Goal: Information Seeking & Learning: Learn about a topic

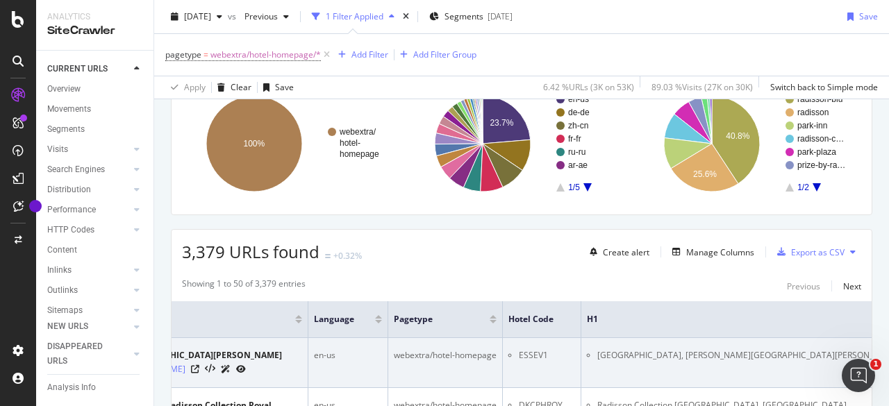
scroll to position [98, 0]
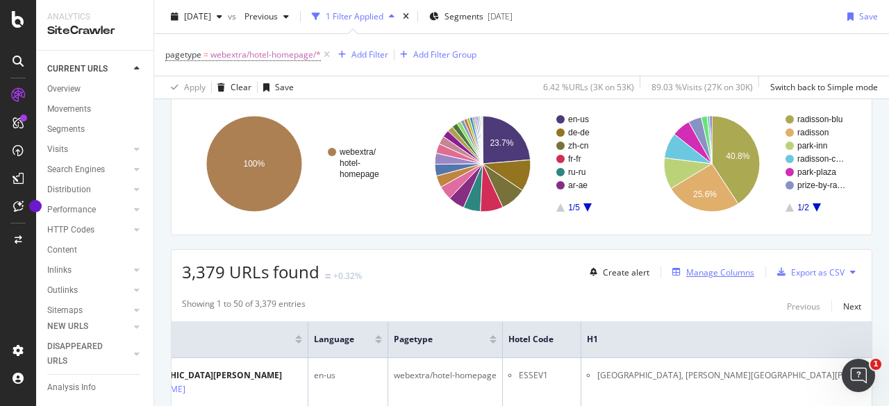
click at [710, 271] on div "Manage Columns" at bounding box center [720, 273] width 68 height 12
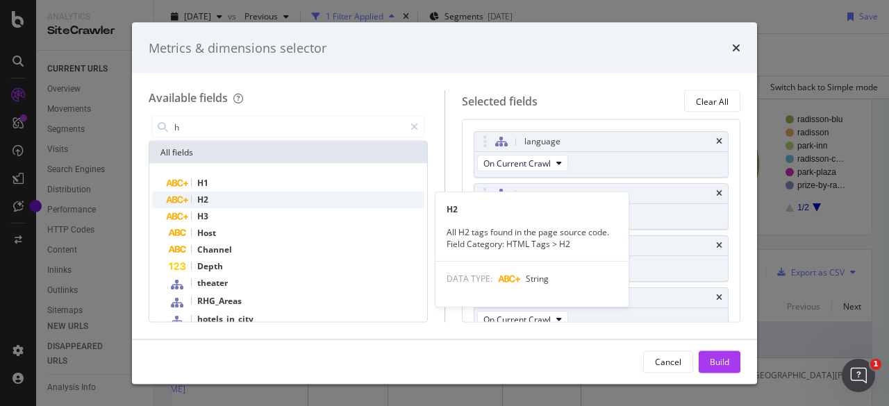
click at [202, 204] on span "H2" at bounding box center [202, 200] width 11 height 12
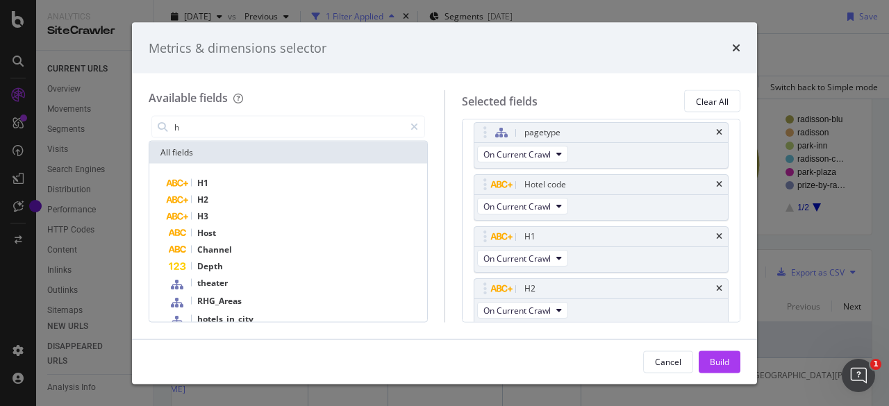
click at [203, 147] on div "All fields" at bounding box center [288, 153] width 278 height 22
click at [188, 132] on input "h" at bounding box center [288, 127] width 231 height 21
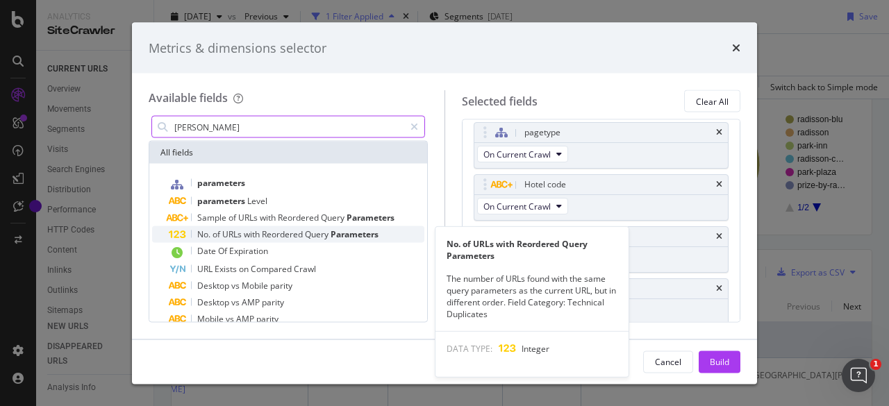
type input "paragr"
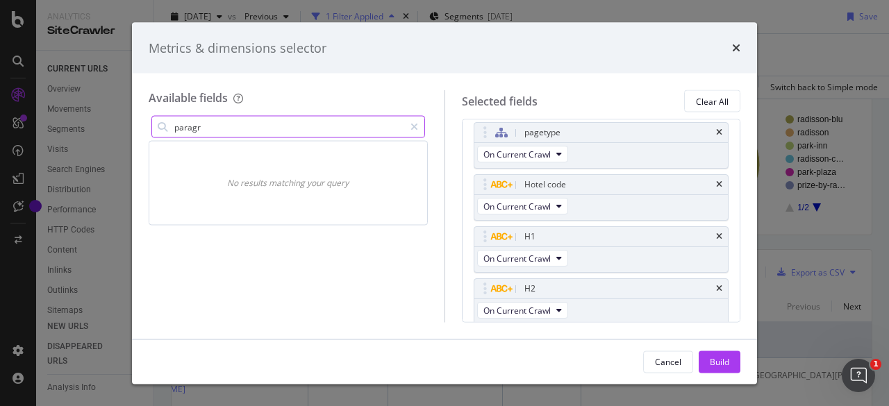
click at [222, 125] on input "paragr" at bounding box center [288, 127] width 231 height 21
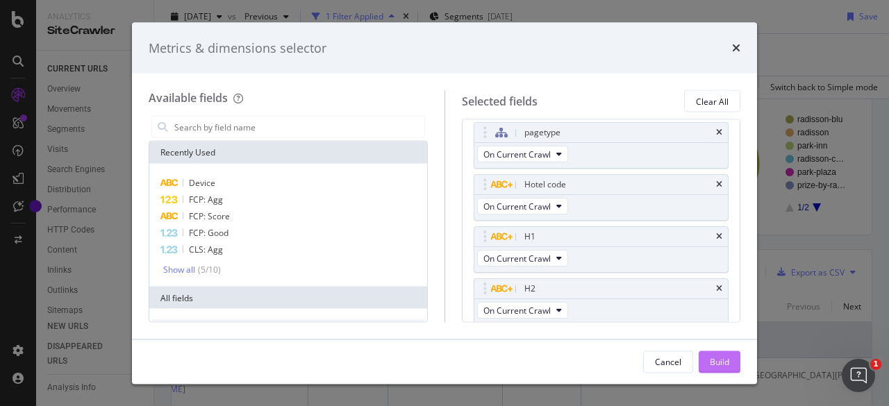
click at [725, 364] on div "Build" at bounding box center [719, 362] width 19 height 12
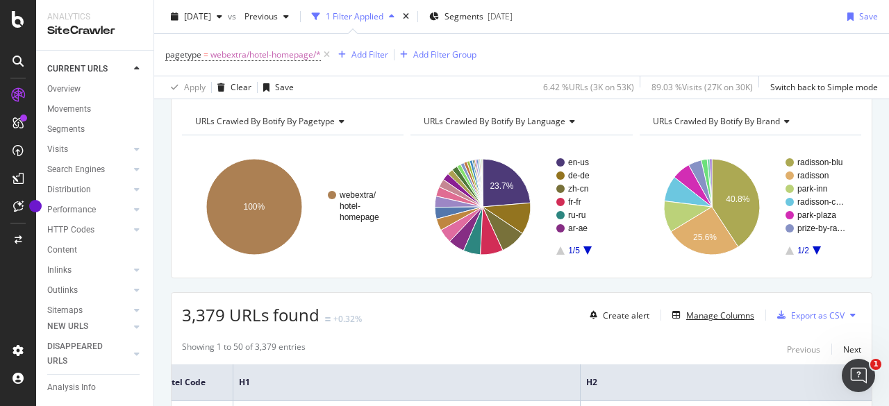
scroll to position [56, 0]
click at [699, 316] on div "Manage Columns" at bounding box center [720, 315] width 68 height 12
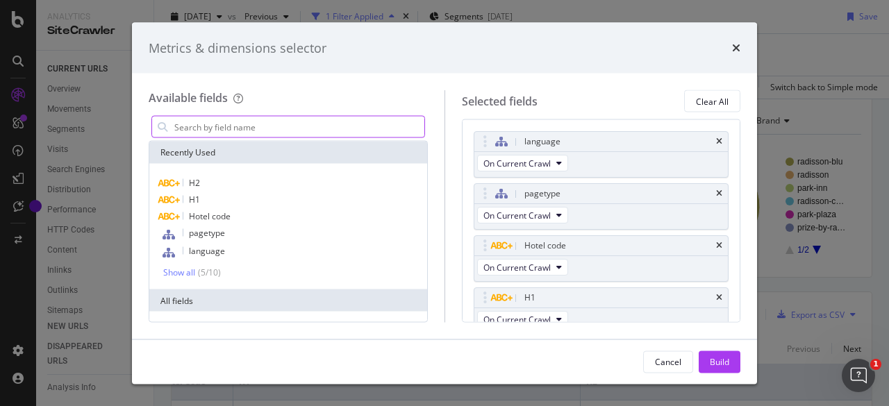
click at [240, 128] on input "modal" at bounding box center [298, 127] width 251 height 21
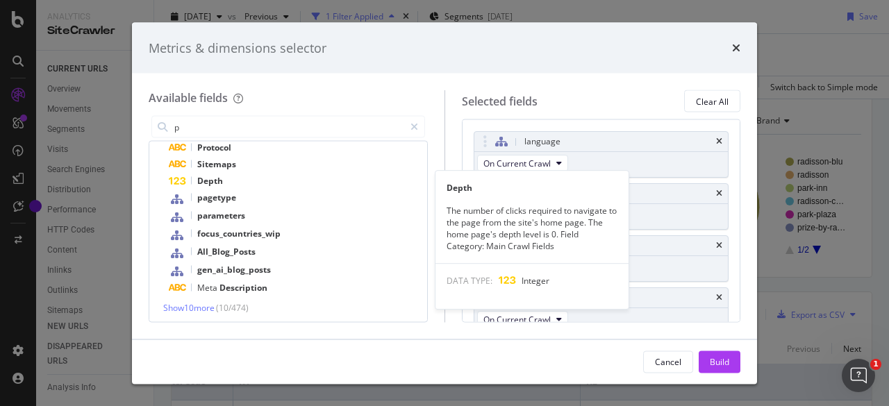
scroll to position [167, 0]
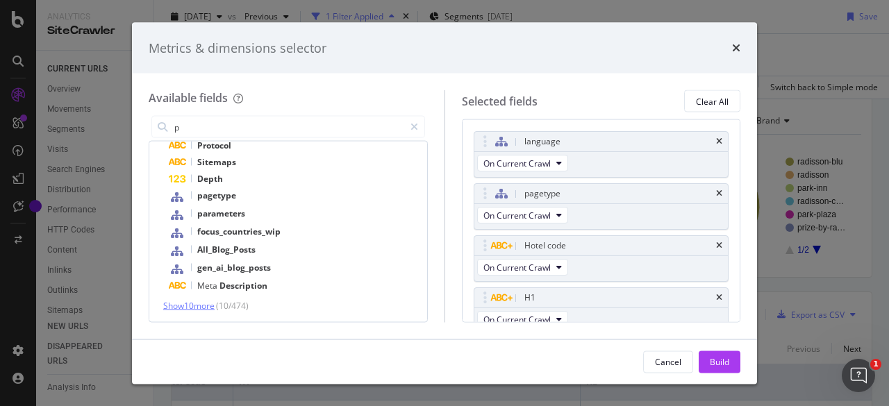
click at [198, 308] on span "Show 10 more" at bounding box center [188, 306] width 51 height 12
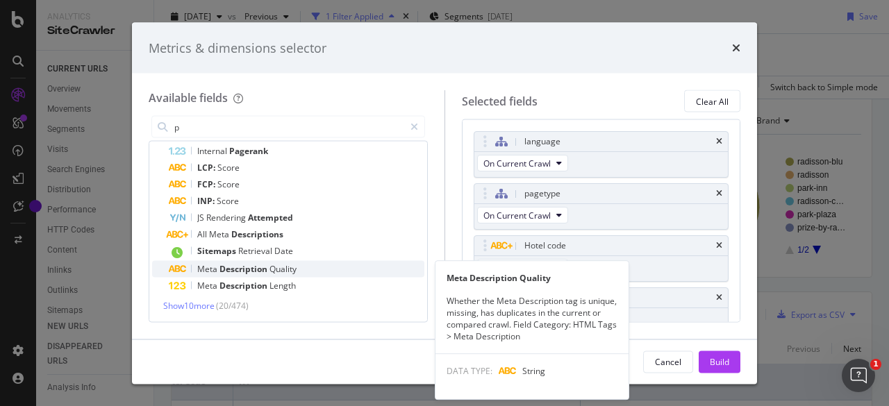
scroll to position [0, 0]
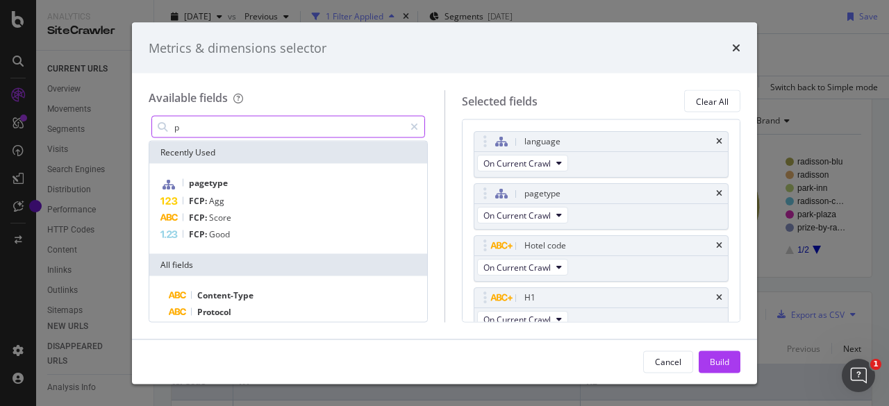
click at [190, 128] on input "p" at bounding box center [288, 127] width 231 height 21
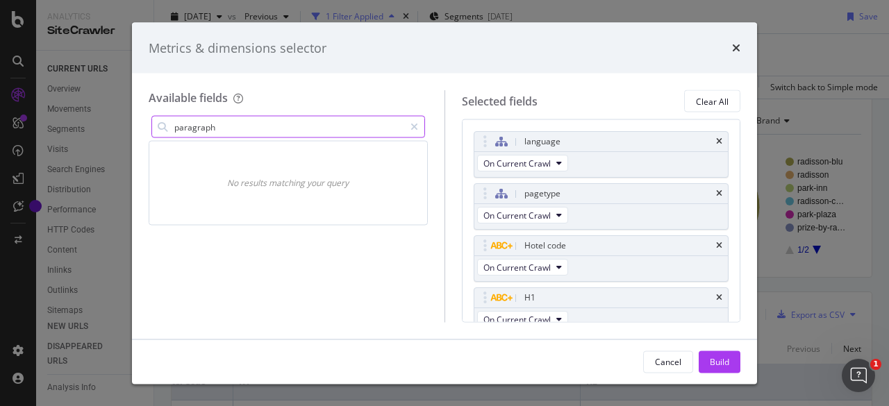
click at [229, 130] on input "paragraph" at bounding box center [288, 127] width 231 height 21
type input "paragraph"
click at [417, 127] on icon "modal" at bounding box center [415, 127] width 8 height 10
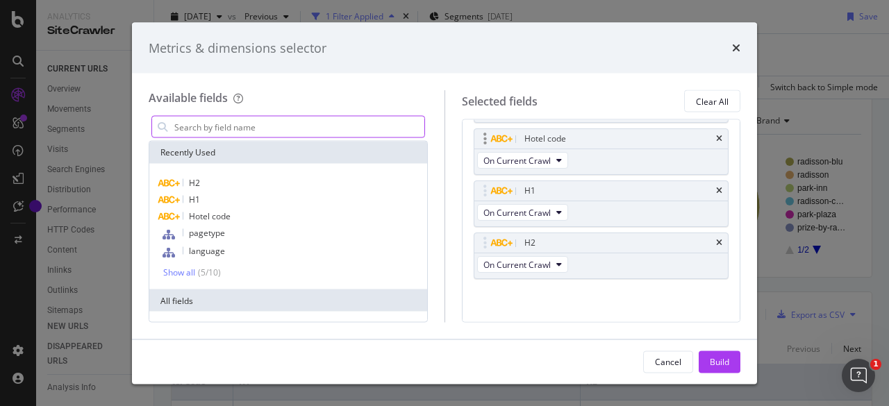
scroll to position [107, 0]
click at [250, 132] on input "modal" at bounding box center [298, 127] width 251 height 21
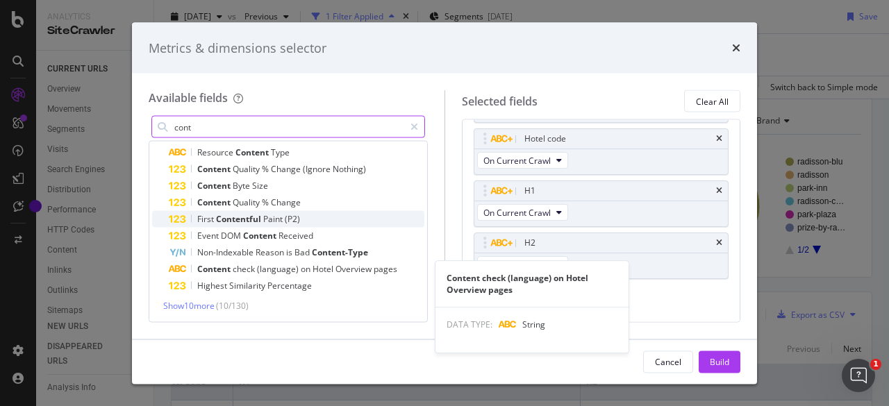
scroll to position [0, 0]
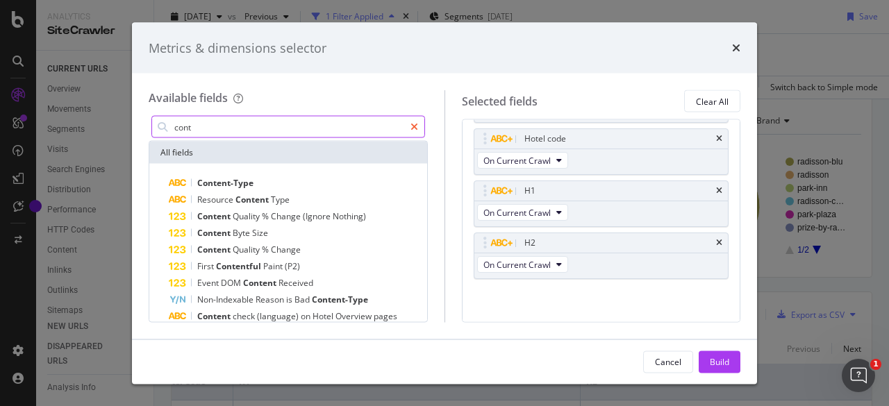
type input "cont"
click at [415, 130] on icon "modal" at bounding box center [415, 127] width 8 height 10
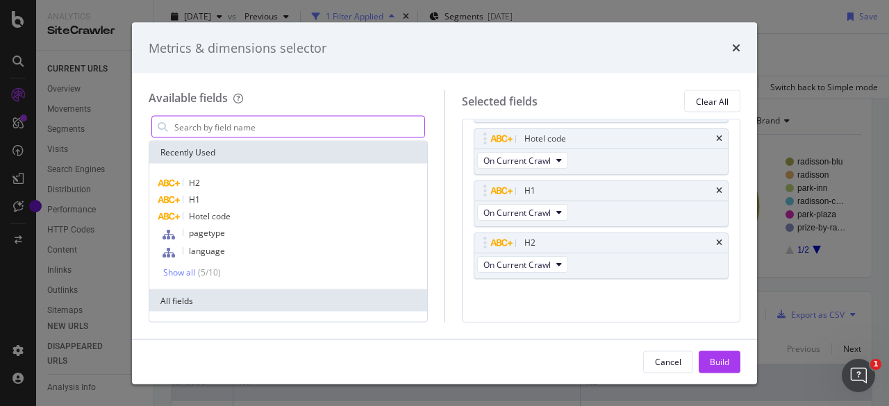
click at [253, 124] on input "modal" at bounding box center [298, 127] width 251 height 21
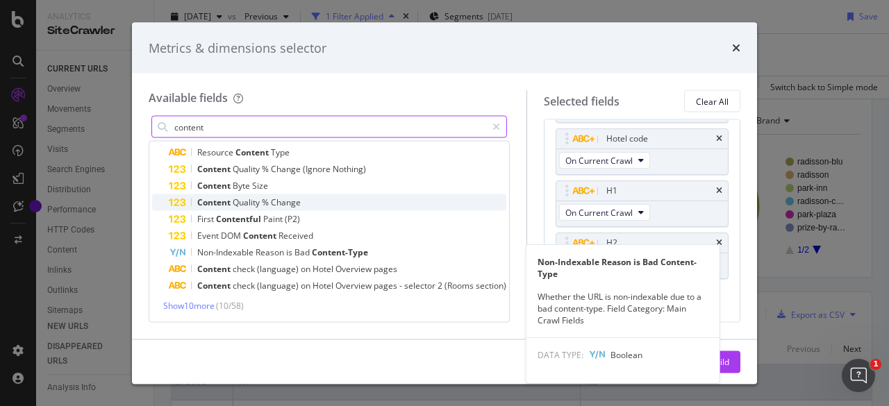
scroll to position [47, 0]
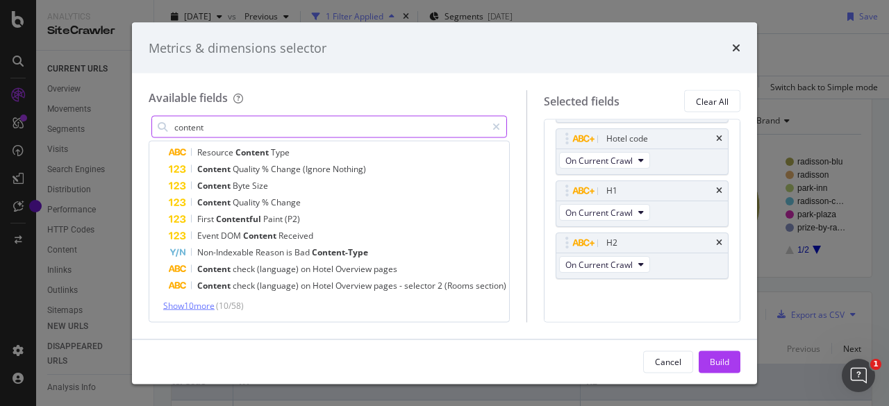
type input "content"
click at [185, 305] on span "Show 10 more" at bounding box center [188, 306] width 51 height 12
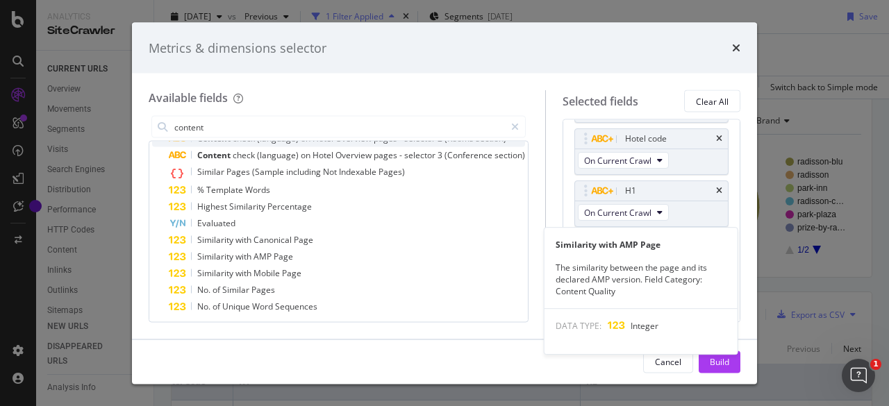
scroll to position [215, 0]
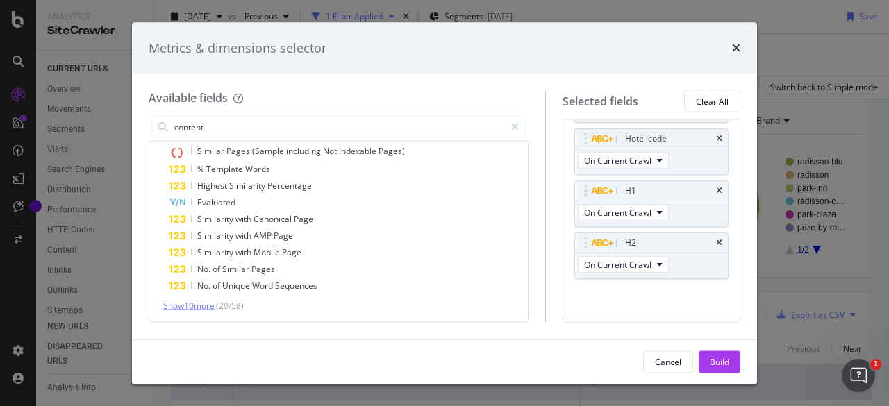
click at [201, 307] on span "Show 10 more" at bounding box center [188, 306] width 51 height 12
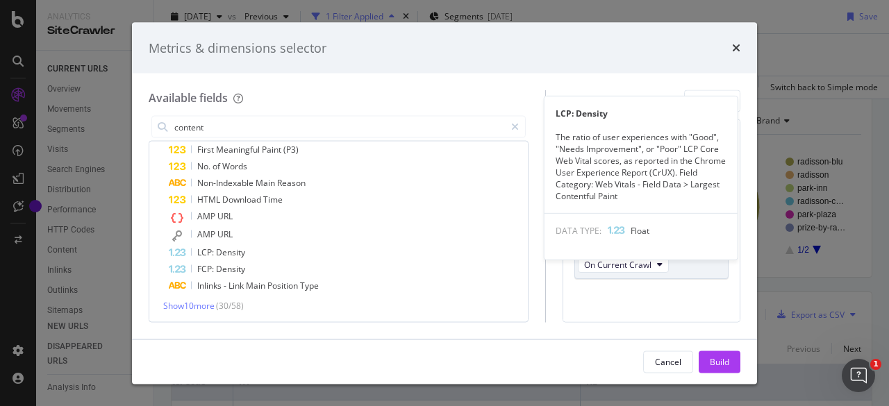
scroll to position [385, 0]
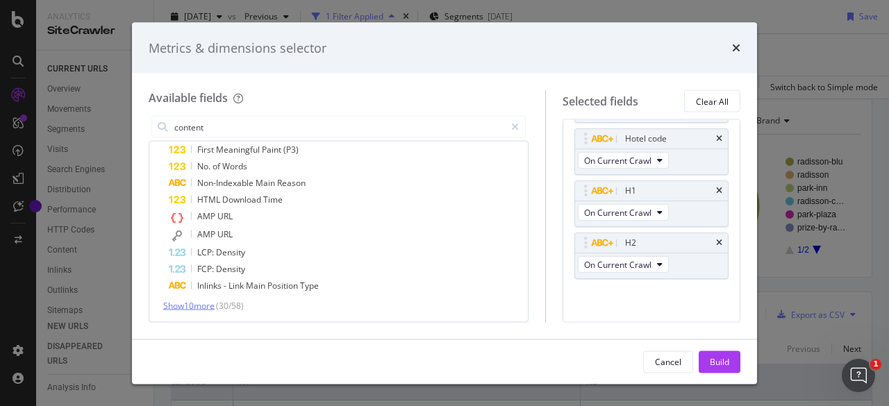
click at [205, 304] on span "Show 10 more" at bounding box center [188, 306] width 51 height 12
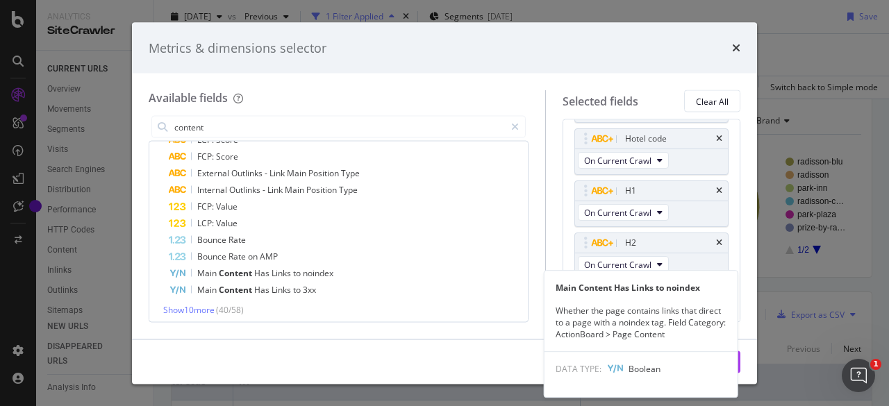
scroll to position [552, 0]
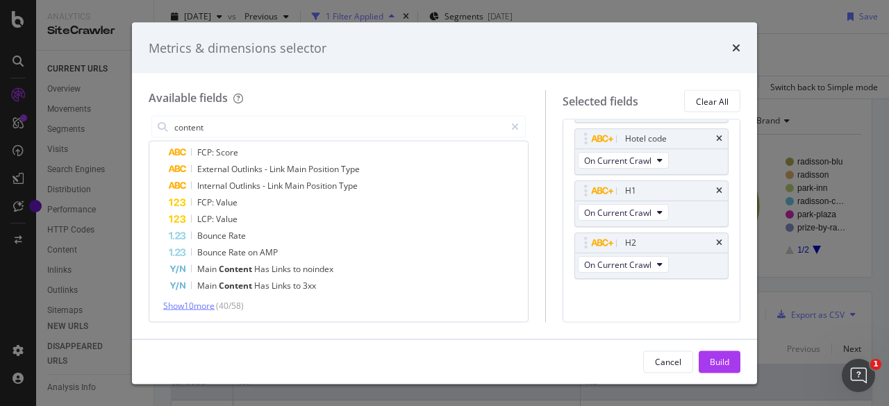
click at [188, 307] on span "Show 10 more" at bounding box center [188, 306] width 51 height 12
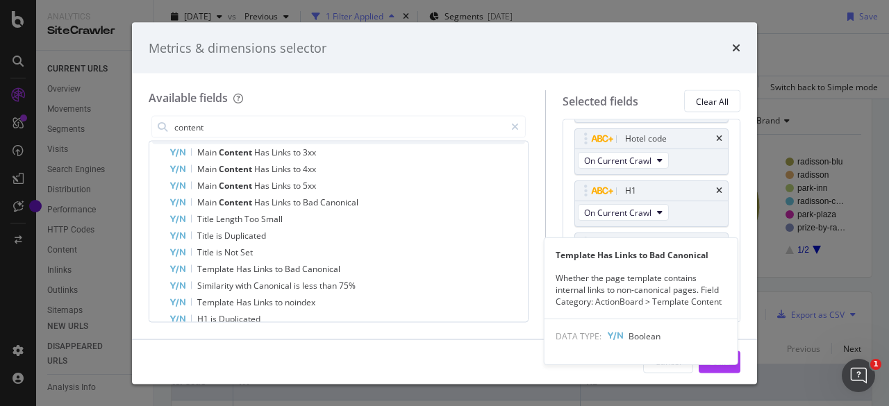
scroll to position [718, 0]
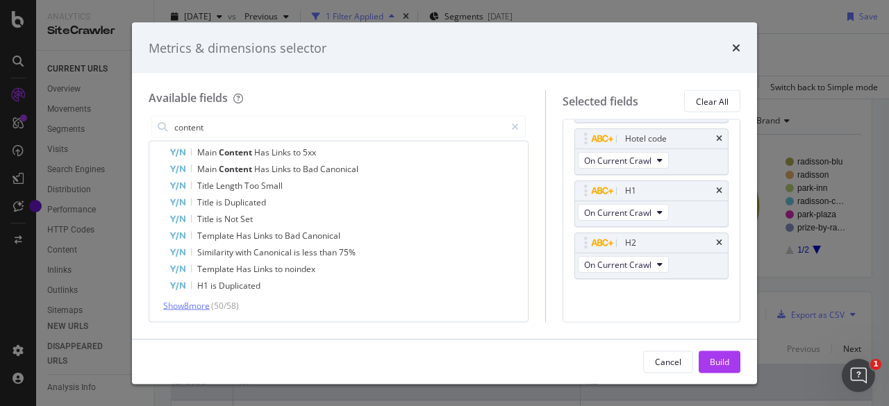
click at [190, 308] on span "Show 8 more" at bounding box center [186, 306] width 47 height 12
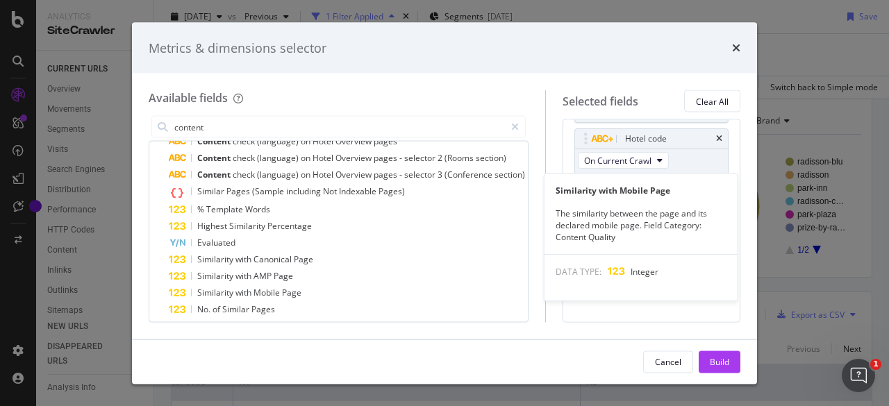
scroll to position [0, 0]
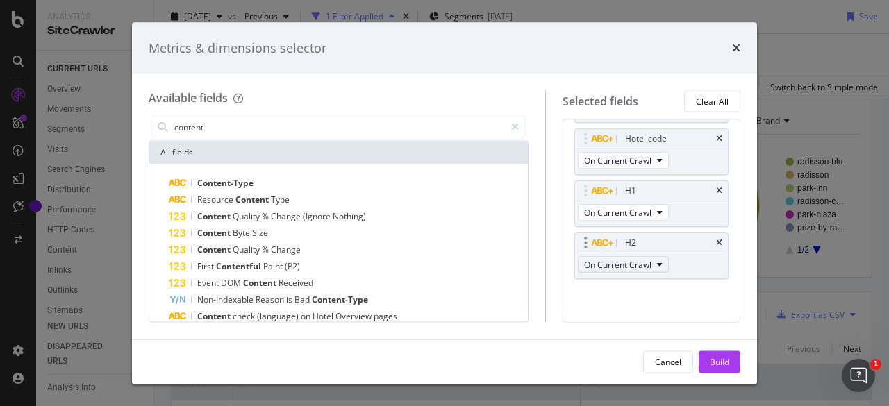
click at [663, 263] on icon "modal" at bounding box center [660, 265] width 6 height 8
click at [231, 202] on span "Resource" at bounding box center [216, 200] width 38 height 12
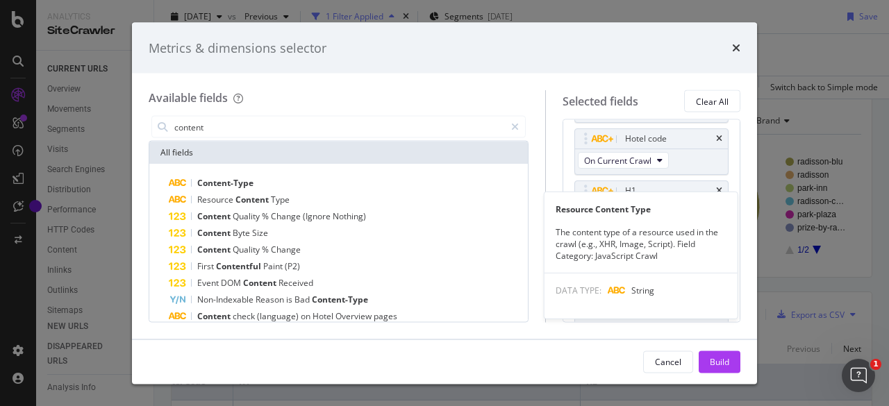
scroll to position [126, 0]
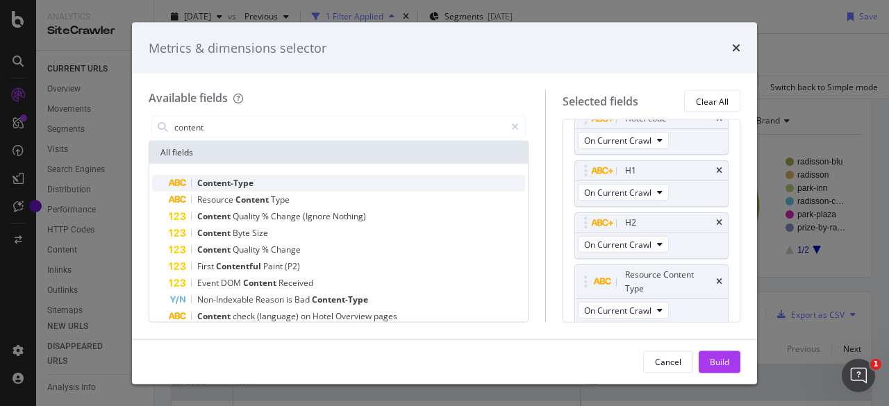
click at [231, 185] on span "Content-Type" at bounding box center [225, 183] width 56 height 12
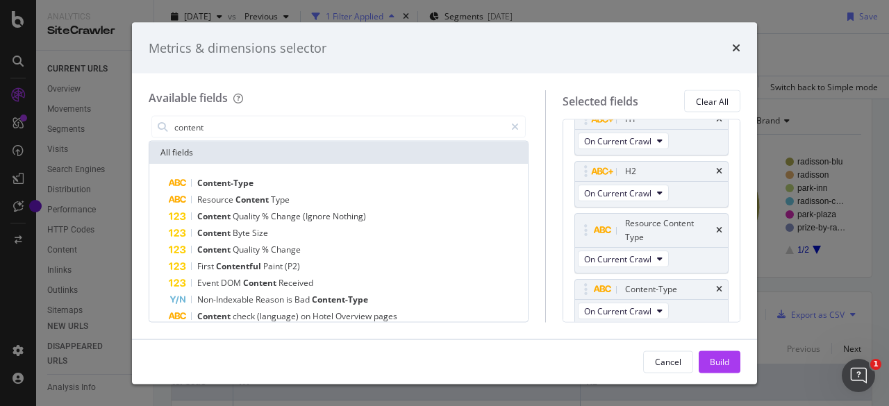
scroll to position [179, 0]
click at [725, 361] on div "Build" at bounding box center [719, 362] width 19 height 12
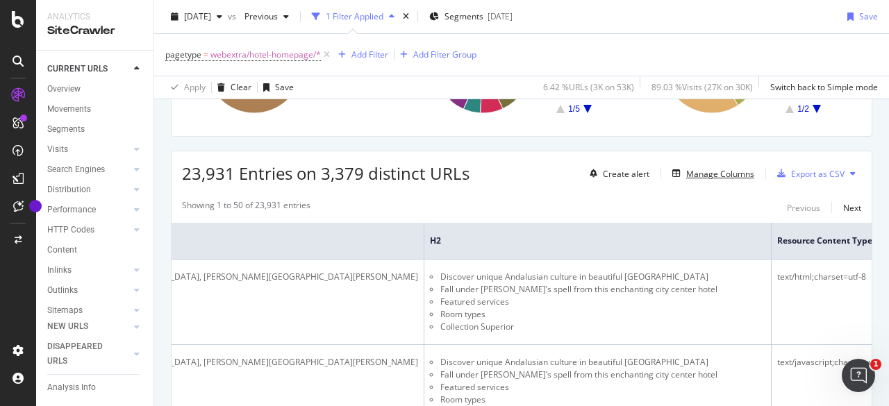
scroll to position [0, 729]
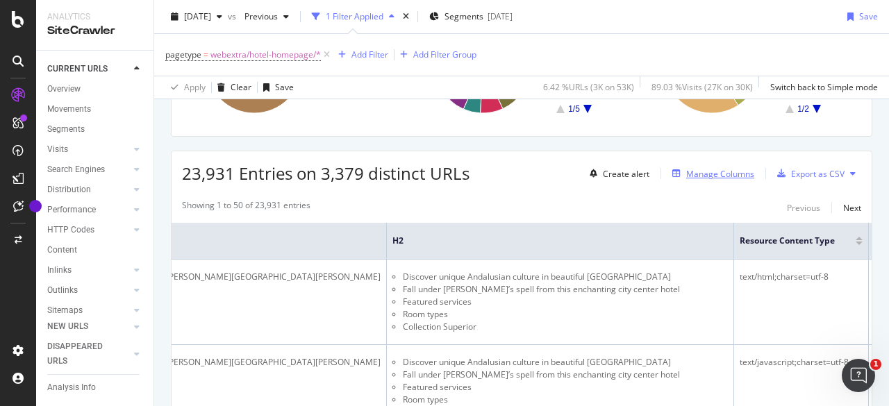
click at [712, 174] on div "Manage Columns" at bounding box center [720, 174] width 68 height 12
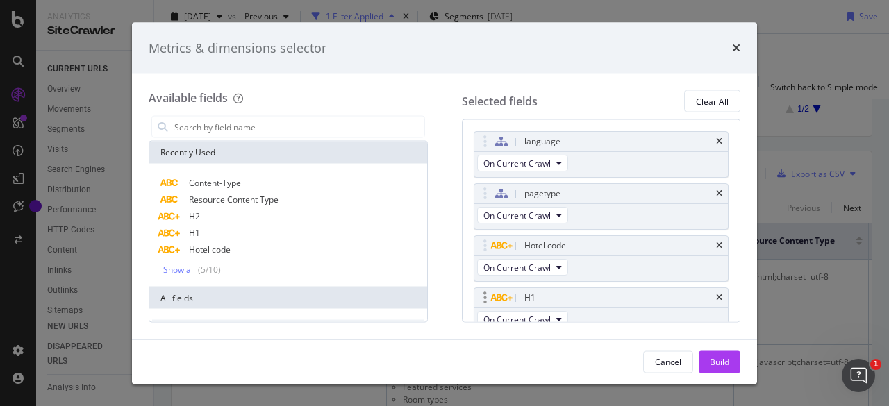
scroll to position [211, 0]
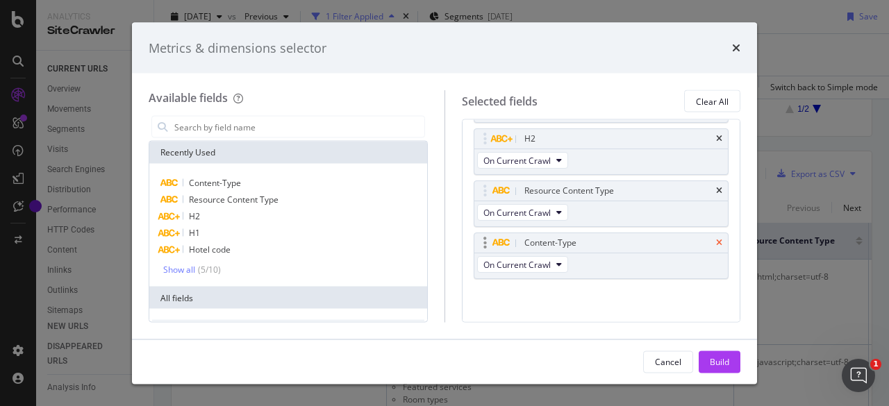
click at [716, 240] on icon "times" at bounding box center [719, 244] width 6 height 8
click at [716, 240] on icon "times" at bounding box center [719, 243] width 6 height 8
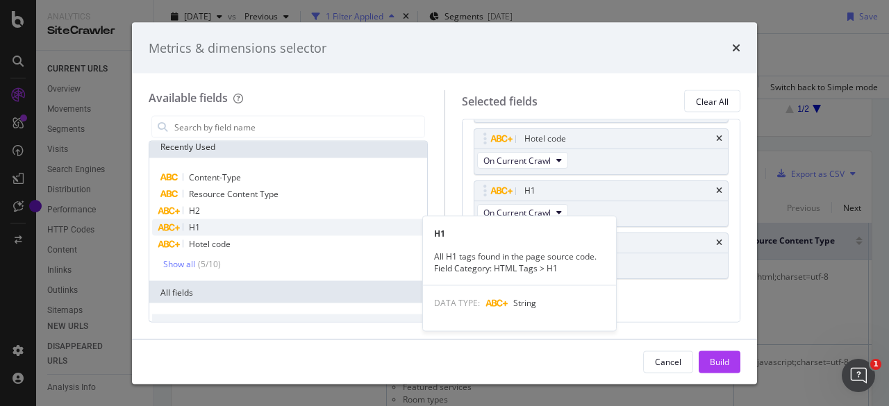
scroll to position [3, 0]
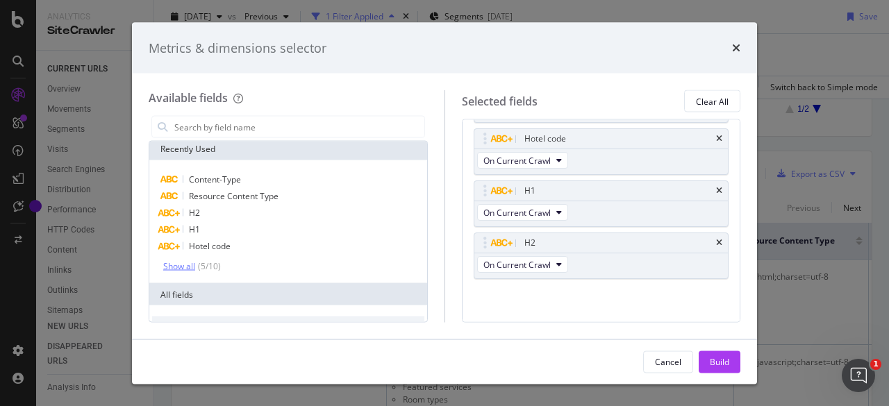
click at [179, 265] on div "Show all" at bounding box center [179, 266] width 32 height 10
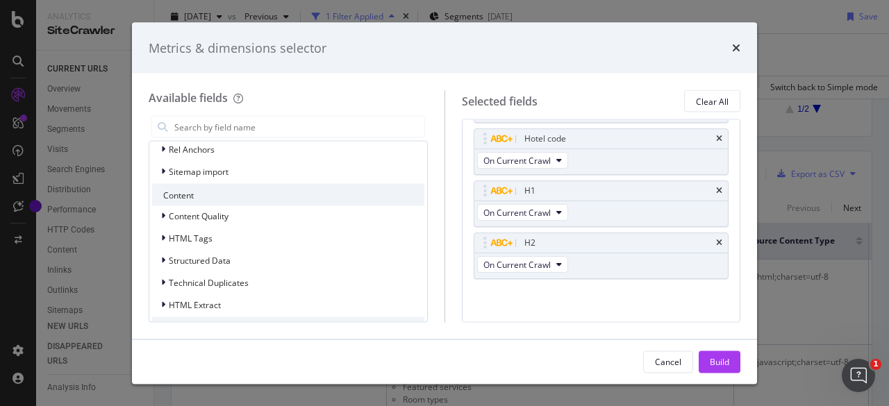
scroll to position [559, 0]
click at [164, 238] on icon "modal" at bounding box center [163, 237] width 4 height 8
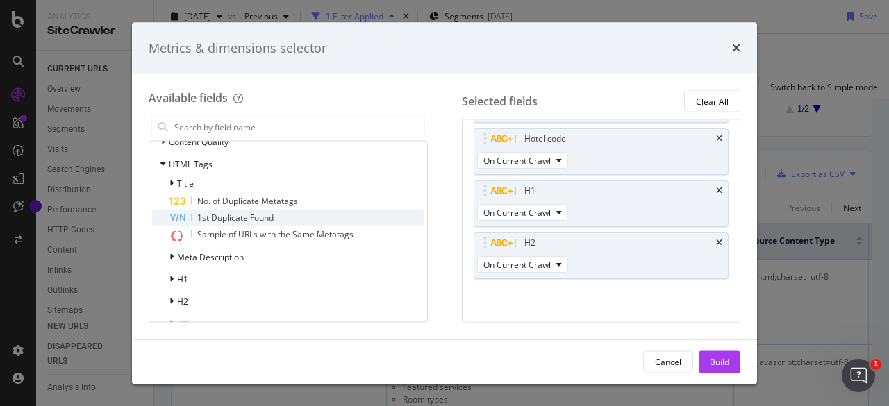
scroll to position [659, 0]
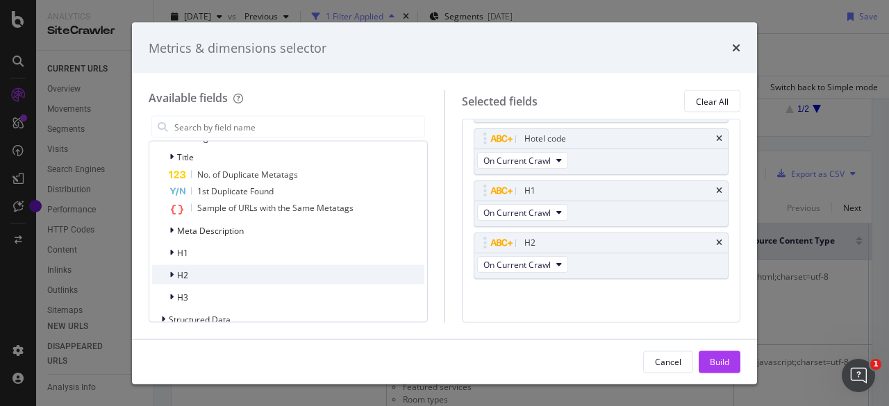
click at [171, 274] on icon "modal" at bounding box center [172, 275] width 4 height 8
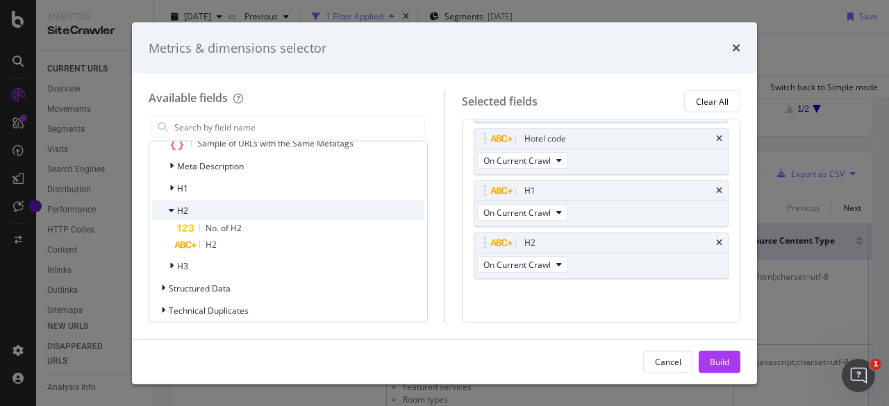
scroll to position [731, 0]
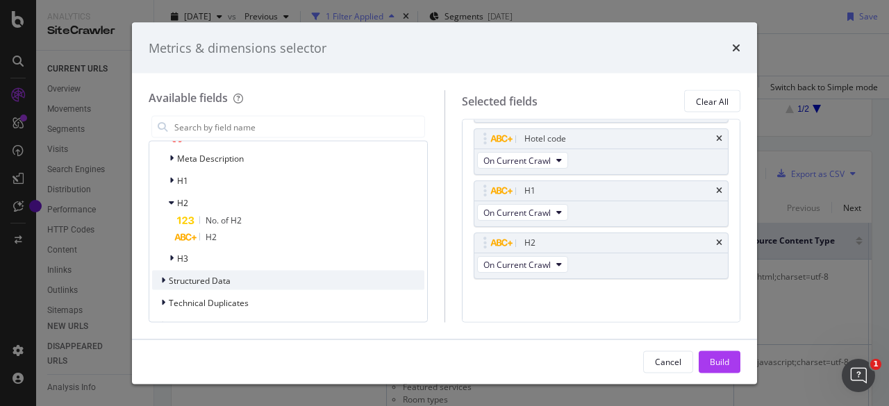
click at [165, 281] on icon "modal" at bounding box center [163, 281] width 4 height 8
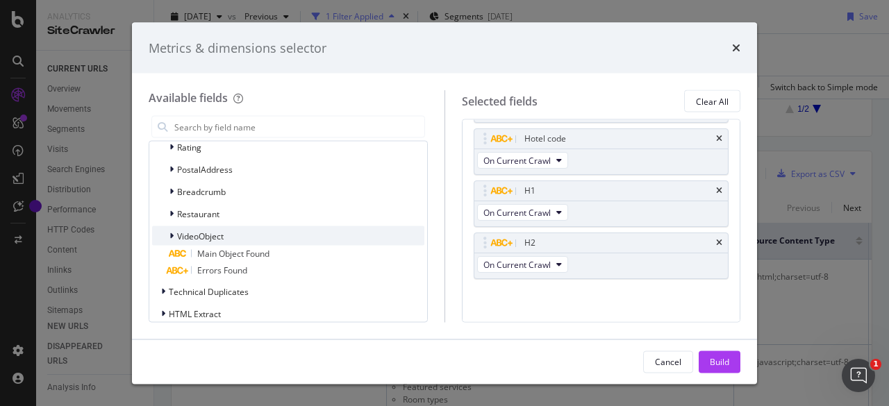
scroll to position [930, 0]
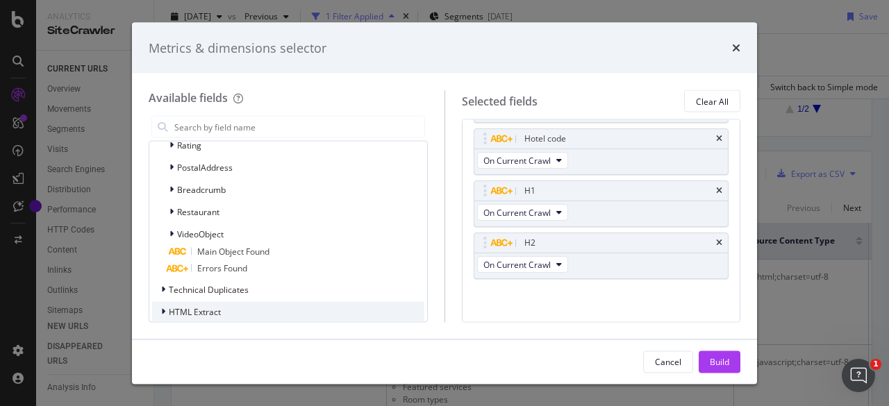
click at [163, 311] on icon "modal" at bounding box center [163, 312] width 4 height 8
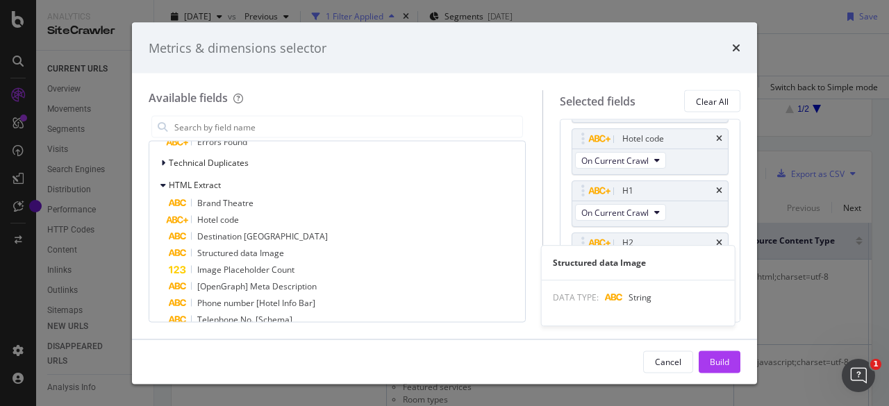
scroll to position [1052, 0]
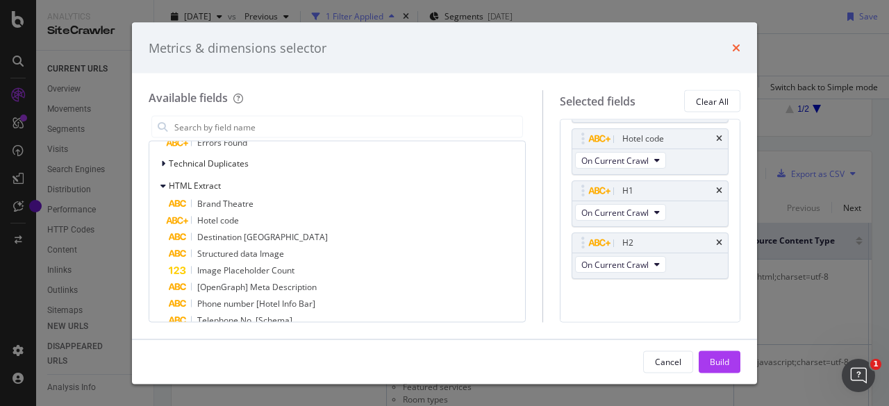
click at [735, 51] on icon "times" at bounding box center [736, 47] width 8 height 11
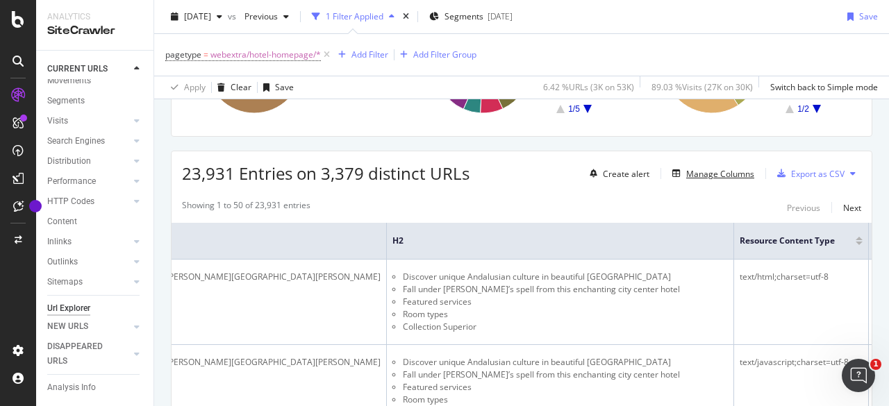
scroll to position [49, 0]
click at [72, 202] on div "Content" at bounding box center [62, 202] width 30 height 15
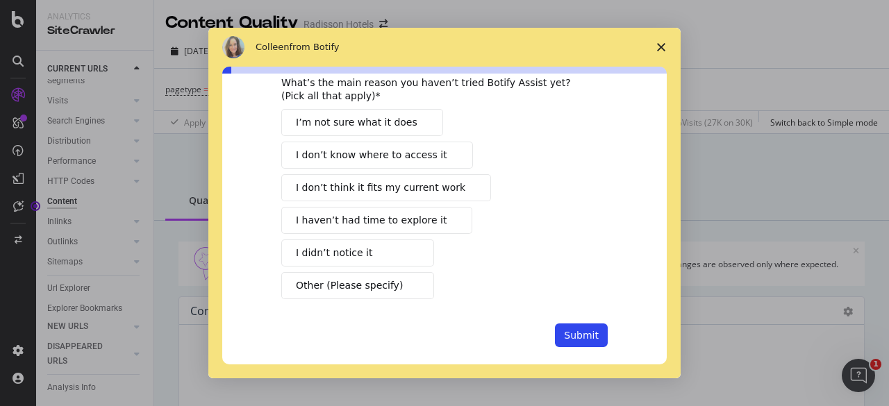
scroll to position [103, 0]
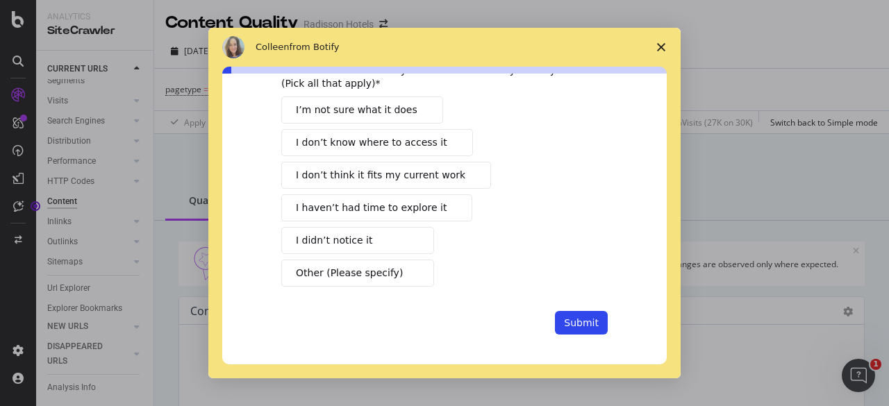
click at [661, 46] on polygon "Close survey" at bounding box center [661, 47] width 8 height 8
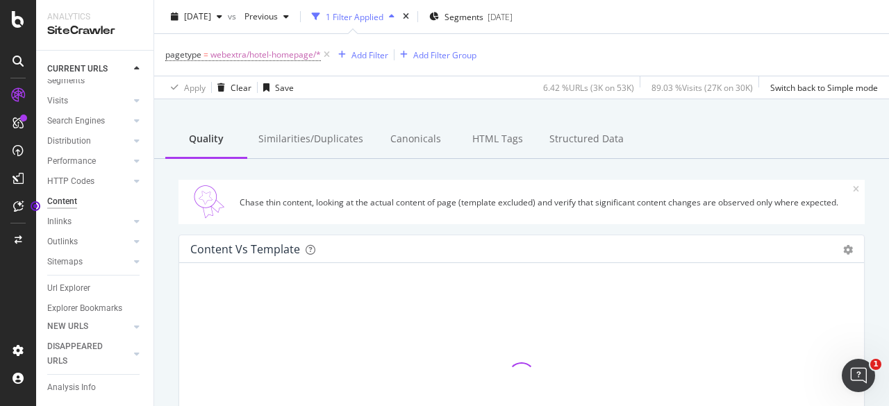
scroll to position [61, 0]
click at [493, 141] on div "HTML Tags" at bounding box center [497, 141] width 82 height 38
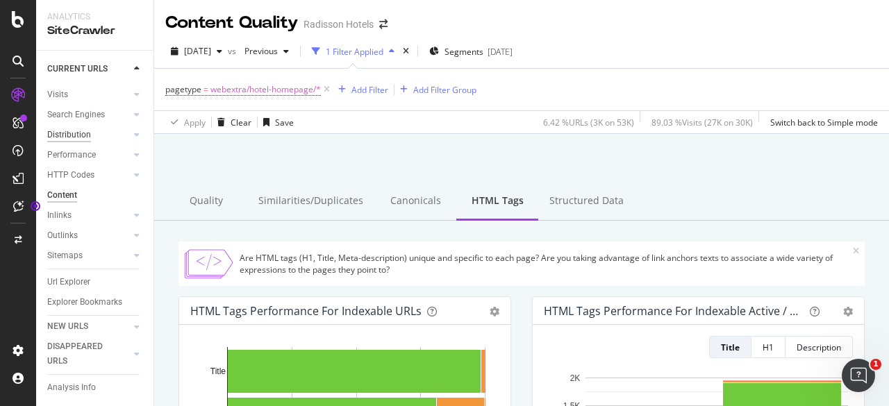
scroll to position [74, 0]
click at [19, 60] on icon at bounding box center [18, 61] width 11 height 11
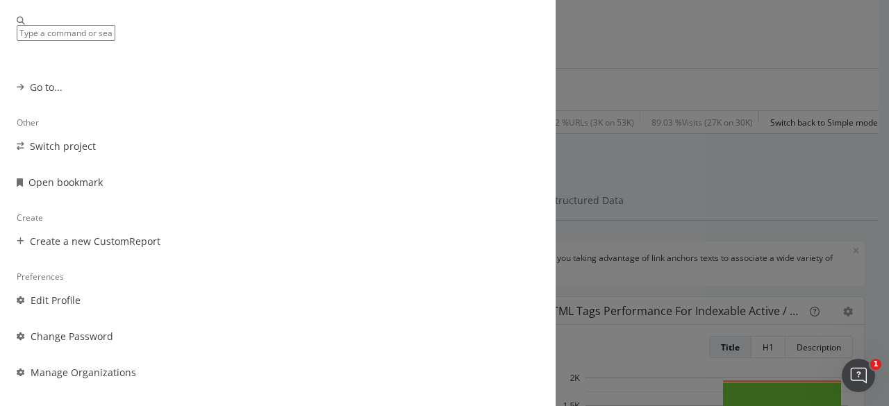
scroll to position [0, 0]
click at [777, 125] on div "Navigation Go to... Other Switch project Open bookmark Create Create a new Cust…" at bounding box center [444, 203] width 889 height 406
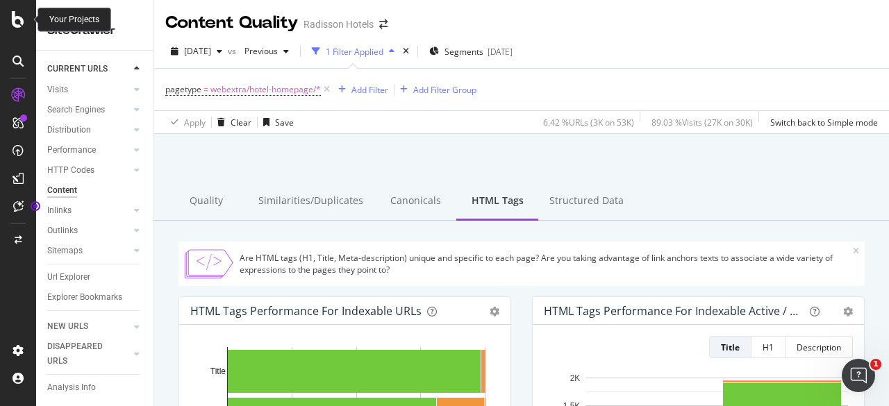
click at [20, 22] on icon at bounding box center [18, 19] width 13 height 17
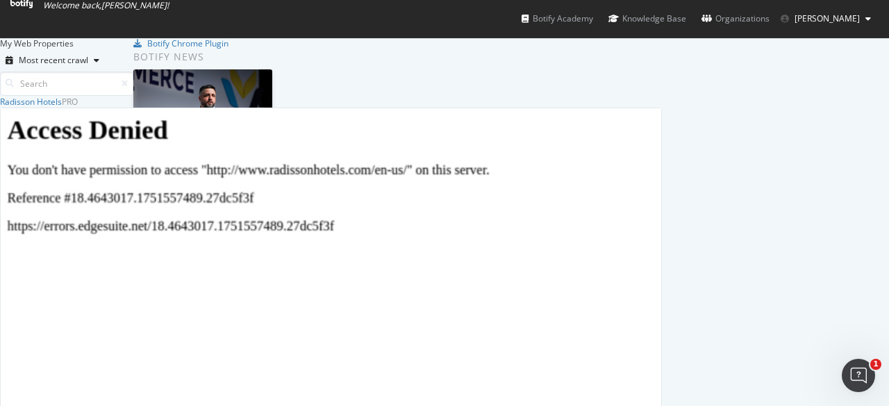
scroll to position [12, 0]
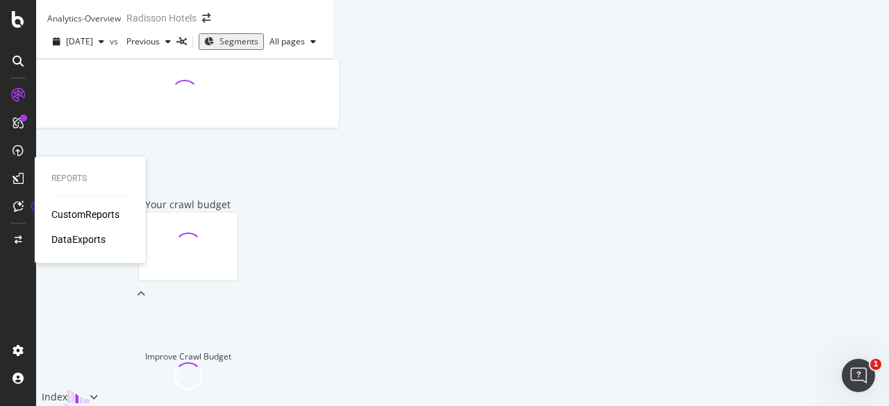
click at [83, 242] on div "DataExports" at bounding box center [78, 240] width 54 height 14
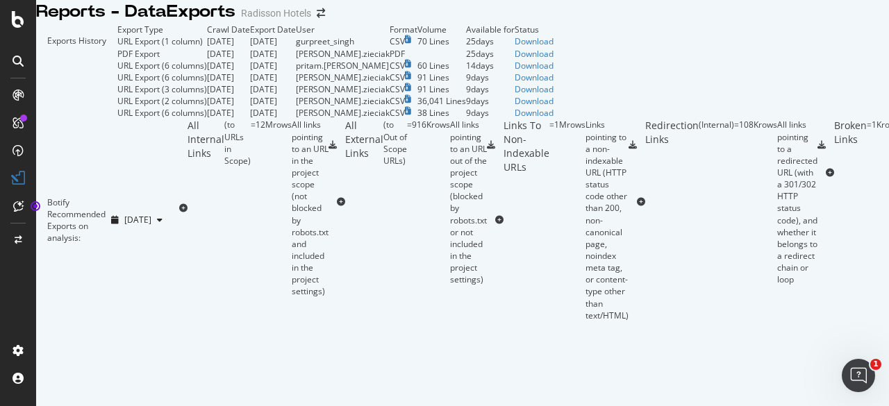
click at [25, 91] on div at bounding box center [18, 95] width 22 height 22
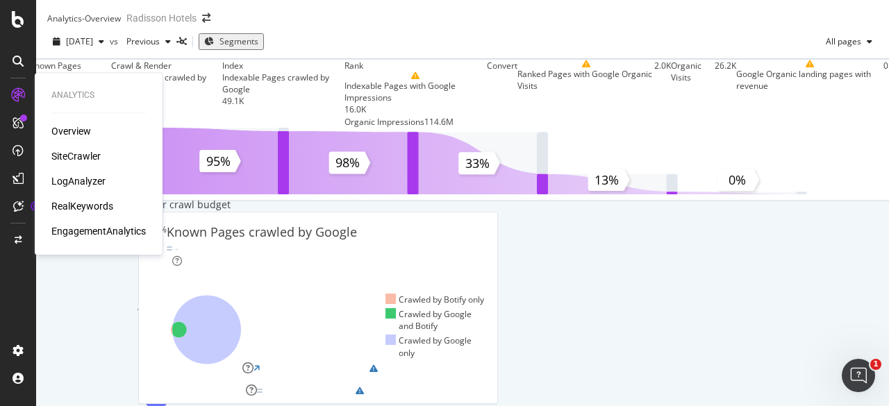
click at [69, 129] on div "Overview" at bounding box center [71, 131] width 40 height 14
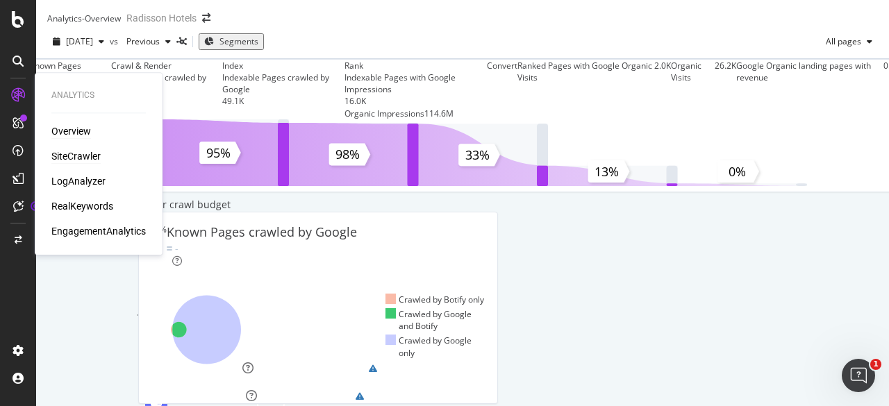
click at [79, 158] on div "SiteCrawler" at bounding box center [75, 156] width 49 height 14
